Goal: Find specific page/section: Find specific page/section

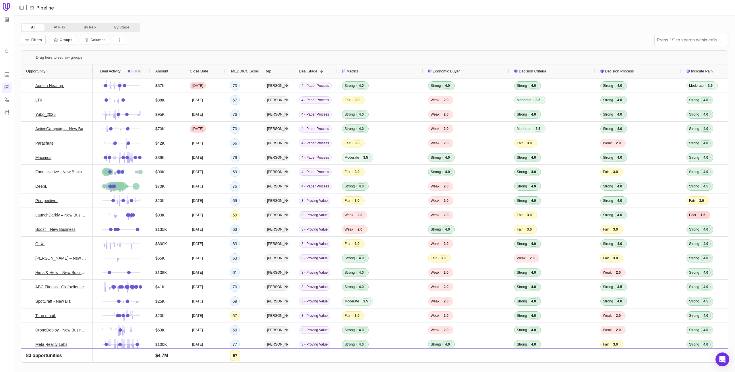
drag, startPoint x: 145, startPoint y: 46, endPoint x: 57, endPoint y: 45, distance: 88.7
click at [143, 46] on div "Filters Groups Columns" at bounding box center [375, 40] width 708 height 16
click at [13, 36] on div at bounding box center [14, 186] width 2 height 372
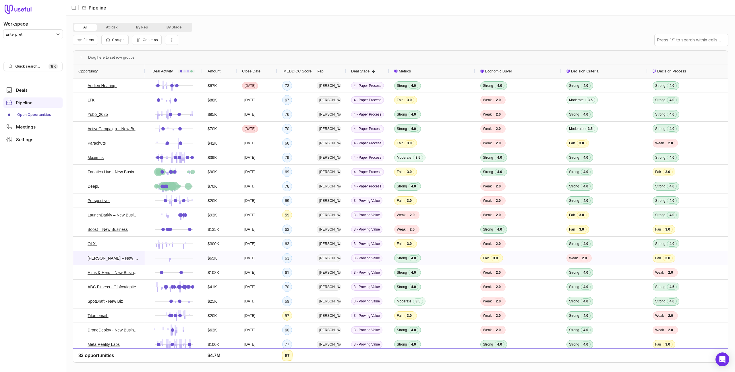
scroll to position [1, 0]
click at [103, 286] on link "ABC Fitness - Glofox/Ignite" at bounding box center [112, 286] width 49 height 7
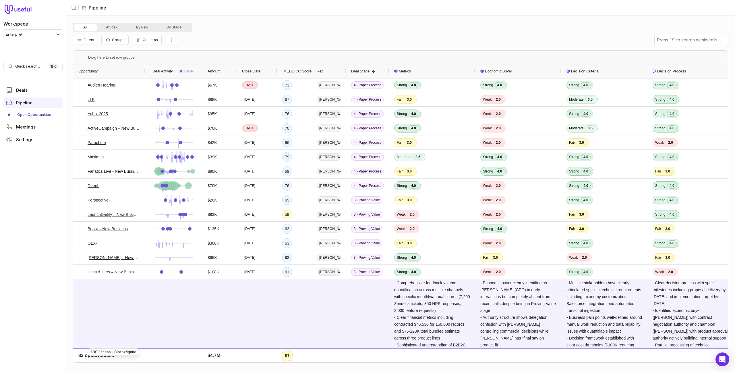
click at [53, 34] on html "Workspace Enterpret Quick search... ⌘ K Deals Pipeline Open Opportunities Meeti…" at bounding box center [367, 186] width 735 height 372
click at [62, 199] on html "Workspace Enterpret Quick search... ⌘ K Deals Pipeline Open Opportunities Meeti…" at bounding box center [367, 186] width 735 height 372
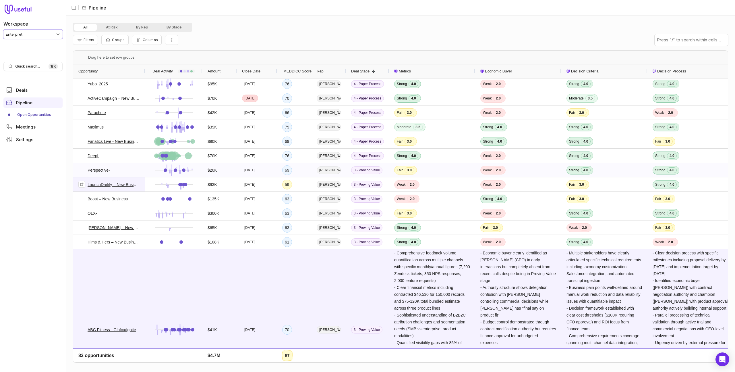
scroll to position [38, 0]
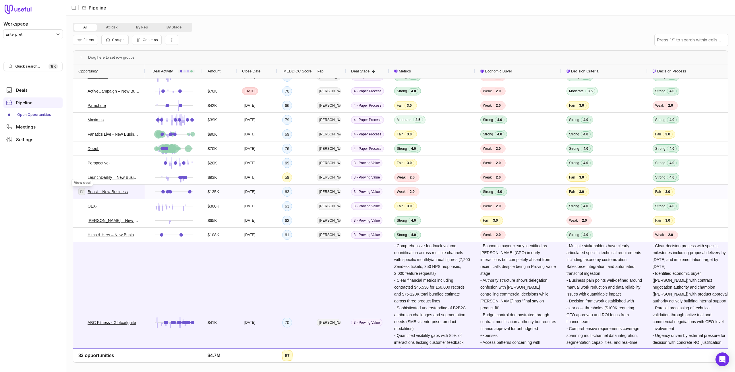
click at [80, 192] on icon at bounding box center [82, 191] width 4 height 4
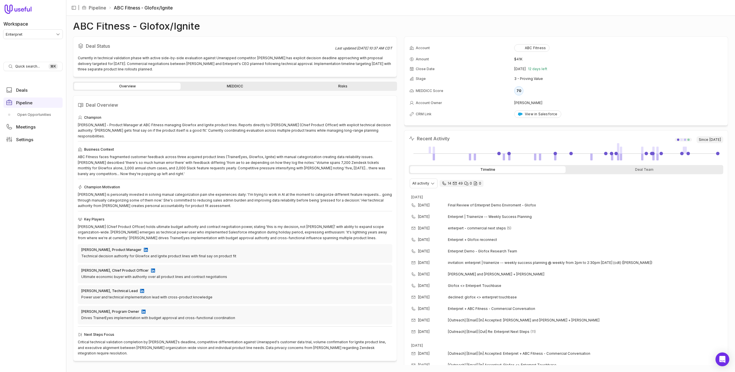
click at [220, 90] on div "Overview MEDDICC Risks" at bounding box center [235, 86] width 324 height 9
click at [221, 86] on link "MEDDICC" at bounding box center [235, 86] width 107 height 7
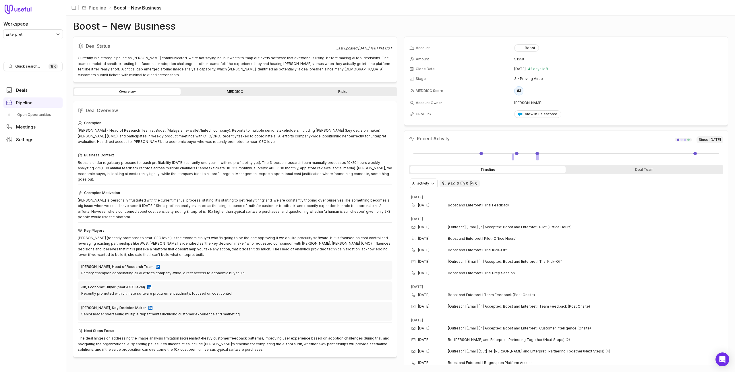
click at [215, 88] on link "MEDDICC" at bounding box center [235, 91] width 107 height 7
